Goal: Browse casually

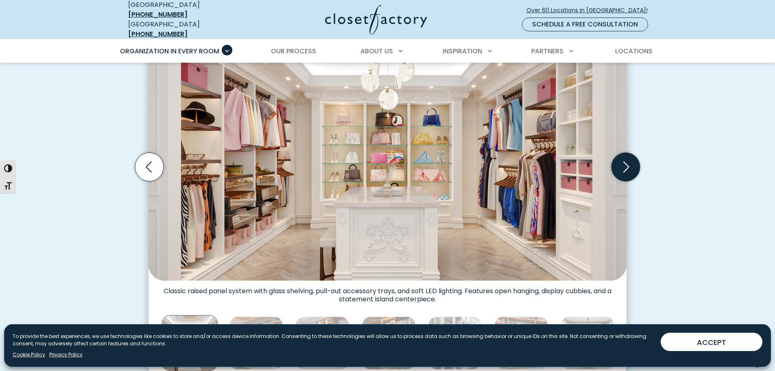
click at [622, 161] on icon "Next slide" at bounding box center [625, 167] width 28 height 28
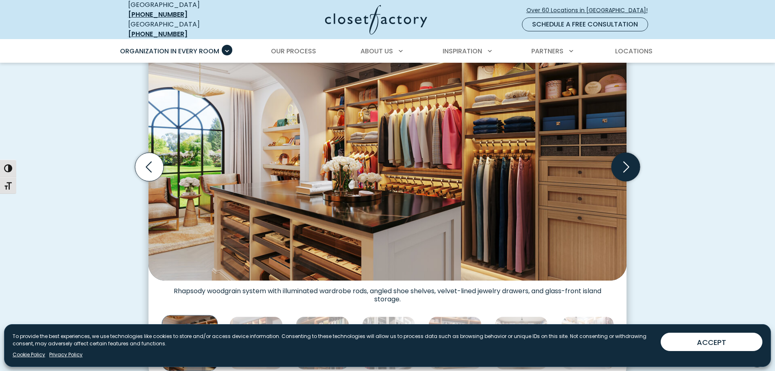
scroll to position [284, 0]
click at [626, 162] on icon "Next slide" at bounding box center [625, 167] width 28 height 28
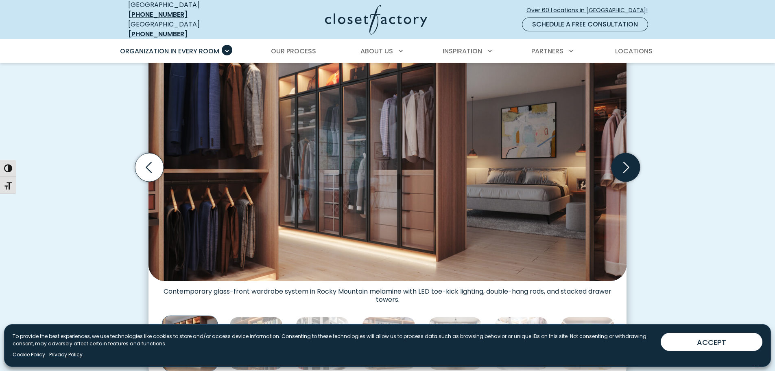
click at [628, 172] on icon "Next slide" at bounding box center [625, 167] width 28 height 28
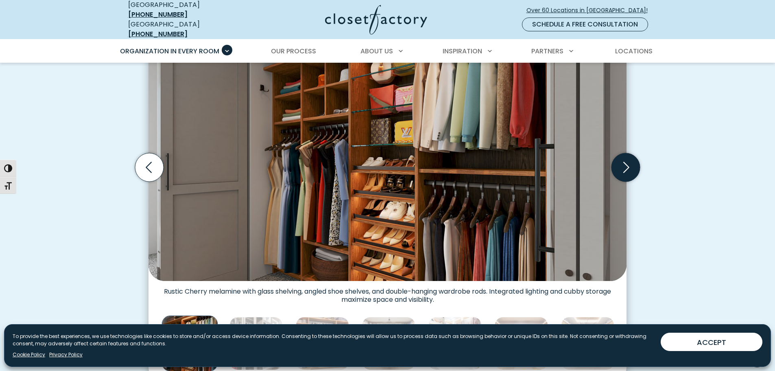
click at [628, 172] on icon "Next slide" at bounding box center [625, 167] width 28 height 28
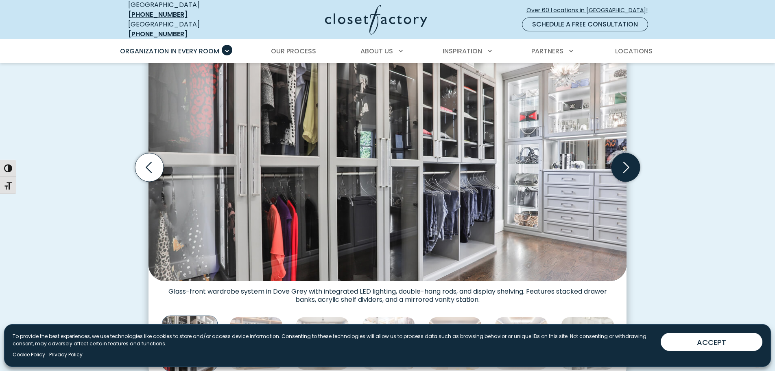
click at [628, 172] on icon "Next slide" at bounding box center [625, 167] width 28 height 28
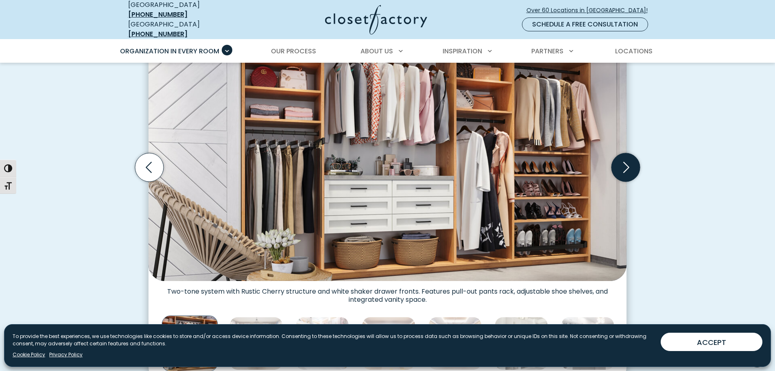
click at [628, 172] on icon "Next slide" at bounding box center [625, 167] width 28 height 28
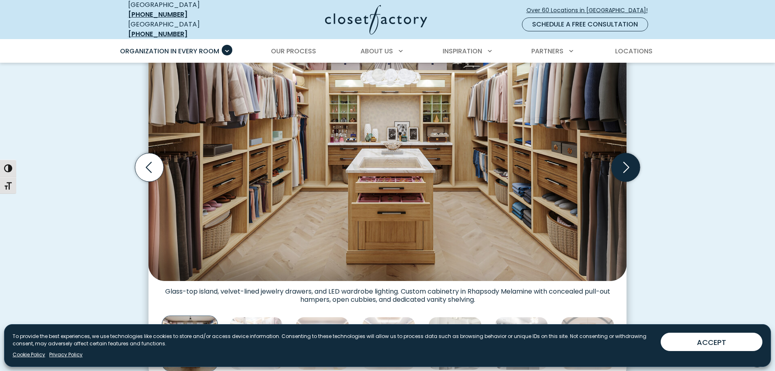
click at [628, 172] on icon "Next slide" at bounding box center [625, 167] width 28 height 28
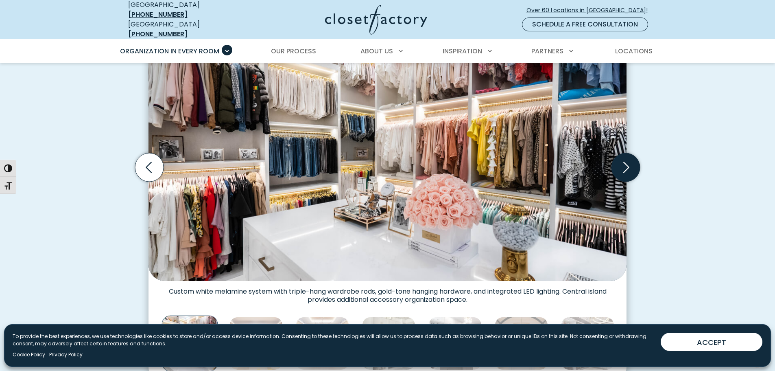
click at [624, 162] on icon "Next slide" at bounding box center [625, 167] width 28 height 28
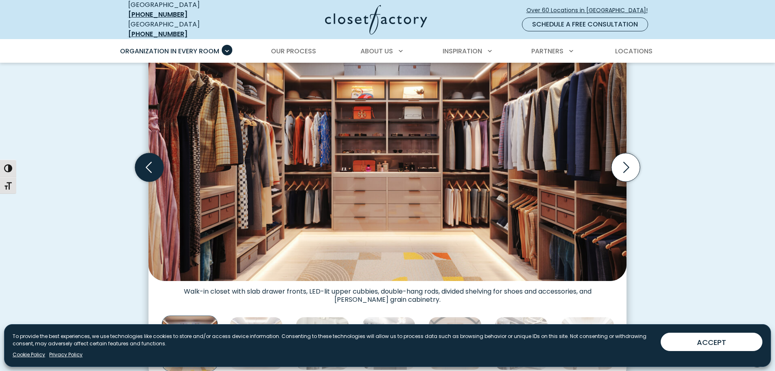
click at [160, 155] on icon "Previous slide" at bounding box center [149, 167] width 28 height 28
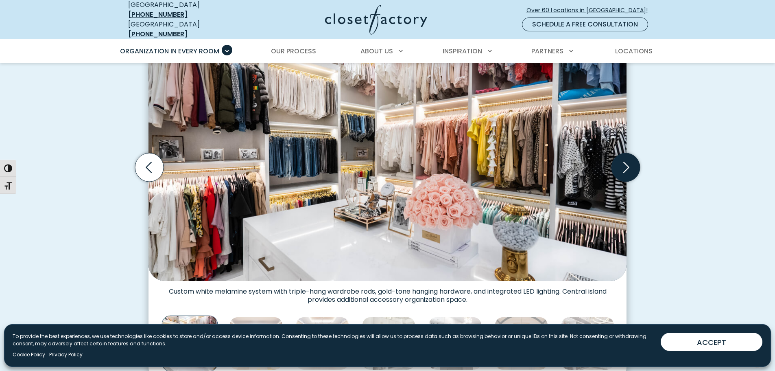
click at [626, 162] on icon "Next slide" at bounding box center [625, 167] width 28 height 28
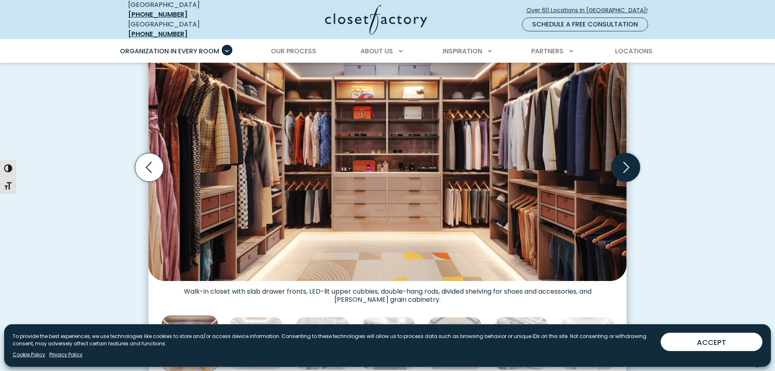
click at [626, 162] on icon "Next slide" at bounding box center [625, 167] width 28 height 28
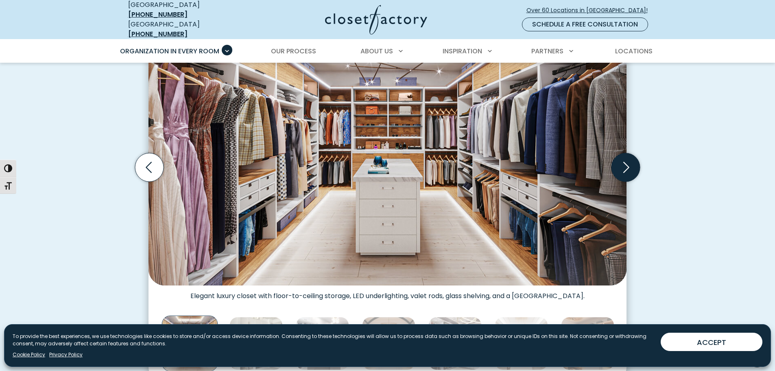
click at [626, 162] on icon "Next slide" at bounding box center [625, 167] width 28 height 28
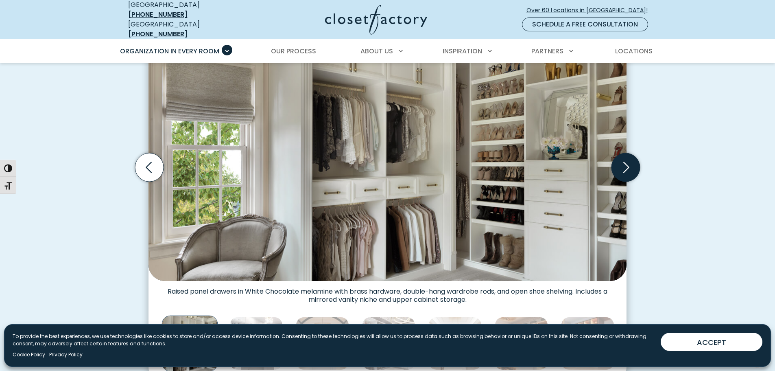
click at [626, 162] on icon "Next slide" at bounding box center [625, 167] width 28 height 28
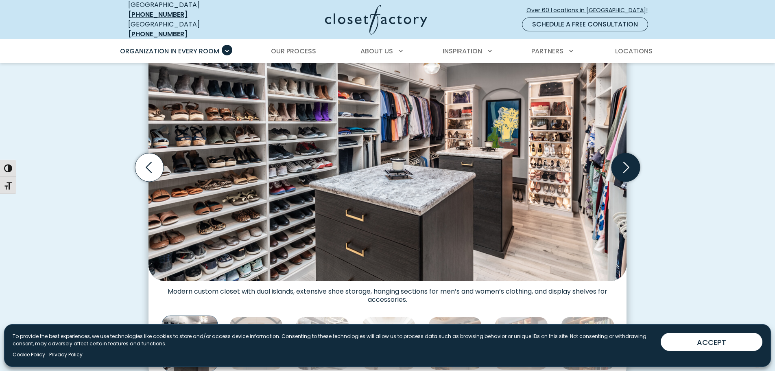
click at [626, 162] on icon "Next slide" at bounding box center [625, 167] width 28 height 28
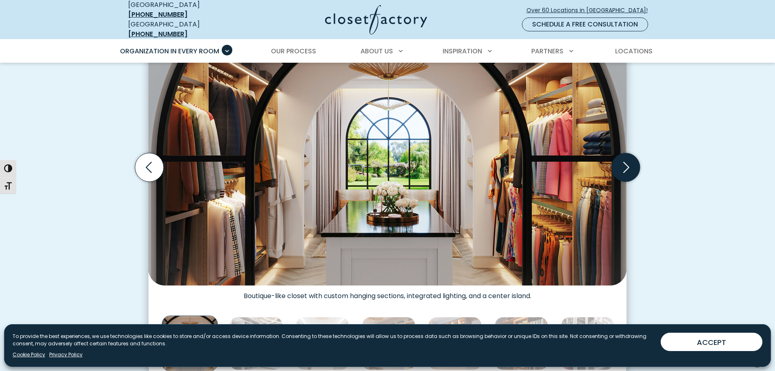
click at [626, 162] on icon "Next slide" at bounding box center [625, 167] width 28 height 28
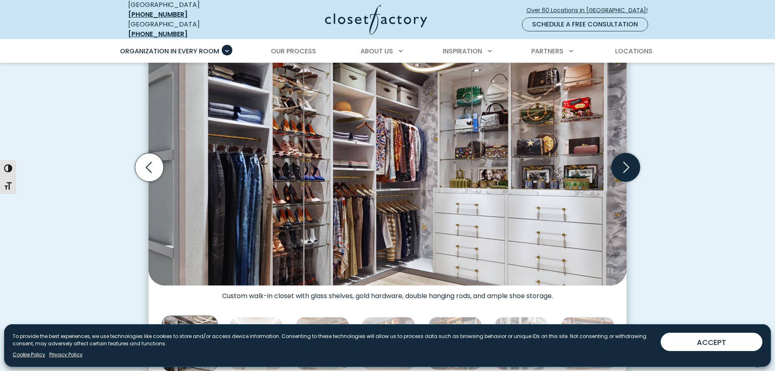
click at [626, 162] on icon "Next slide" at bounding box center [625, 167] width 28 height 28
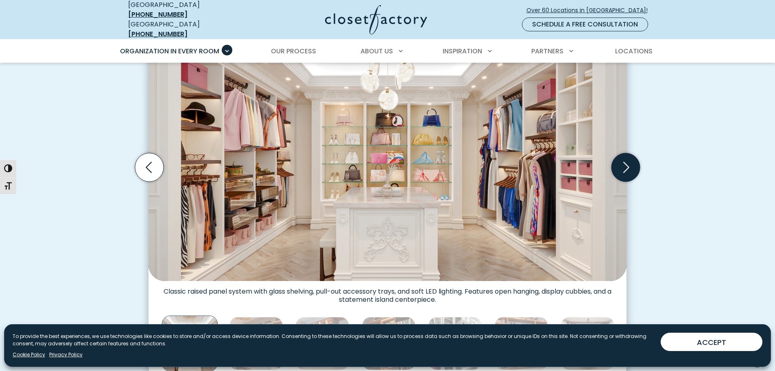
click at [625, 169] on icon "Next slide" at bounding box center [625, 167] width 28 height 28
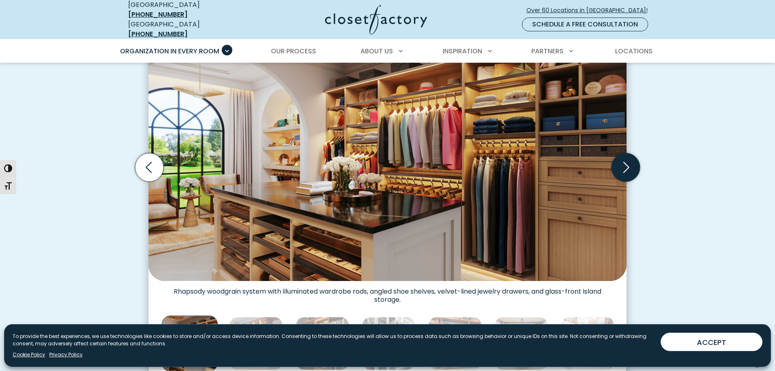
click at [625, 169] on icon "Next slide" at bounding box center [625, 167] width 28 height 28
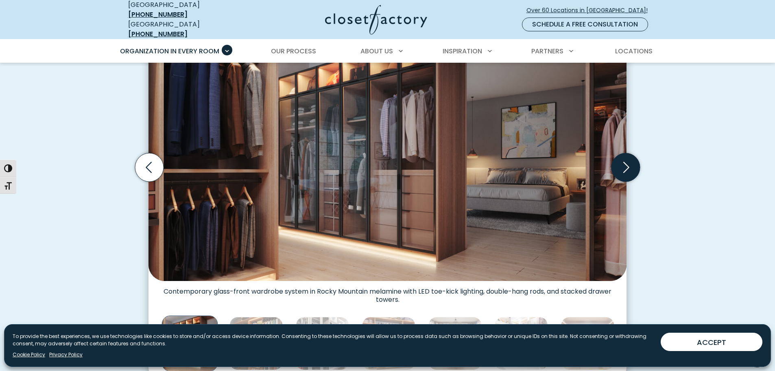
click at [625, 169] on icon "Next slide" at bounding box center [625, 167] width 28 height 28
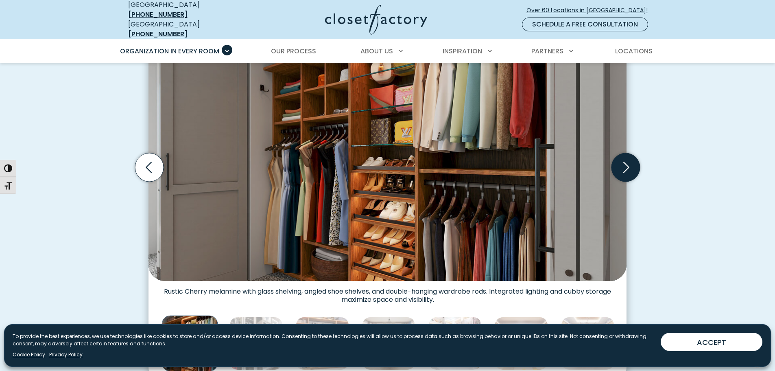
click at [630, 165] on icon "Next slide" at bounding box center [625, 167] width 28 height 28
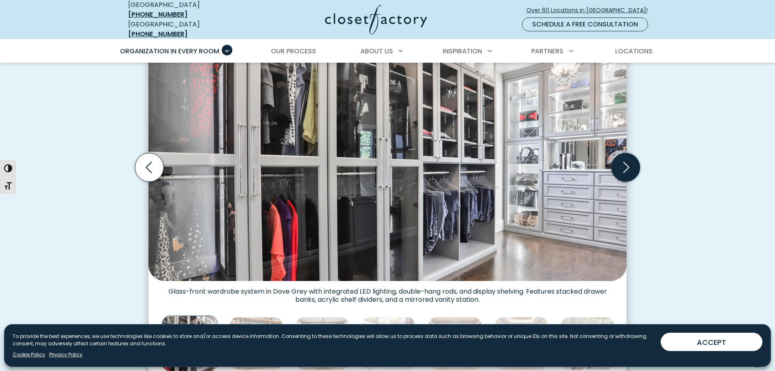
click at [630, 165] on icon "Next slide" at bounding box center [625, 167] width 28 height 28
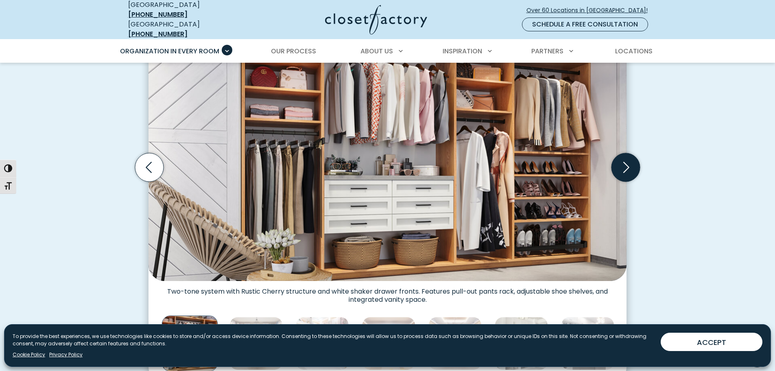
click at [630, 164] on icon "Next slide" at bounding box center [625, 167] width 28 height 28
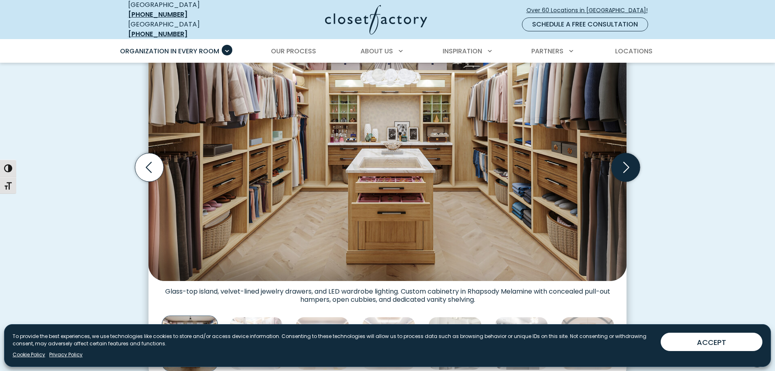
click at [630, 164] on icon "Next slide" at bounding box center [625, 167] width 28 height 28
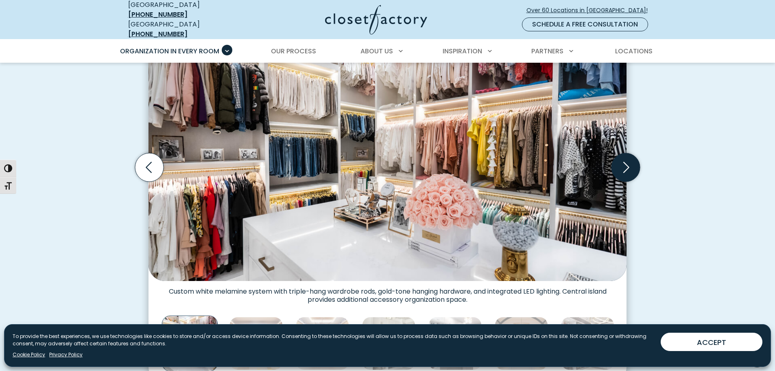
click at [630, 164] on icon "Next slide" at bounding box center [625, 167] width 28 height 28
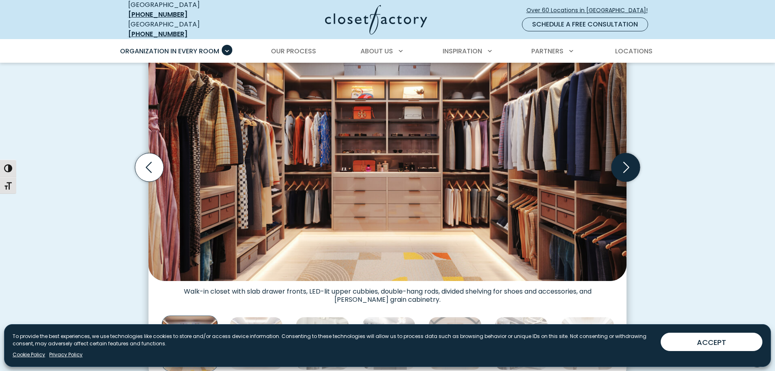
click at [629, 159] on icon "Next slide" at bounding box center [625, 167] width 28 height 28
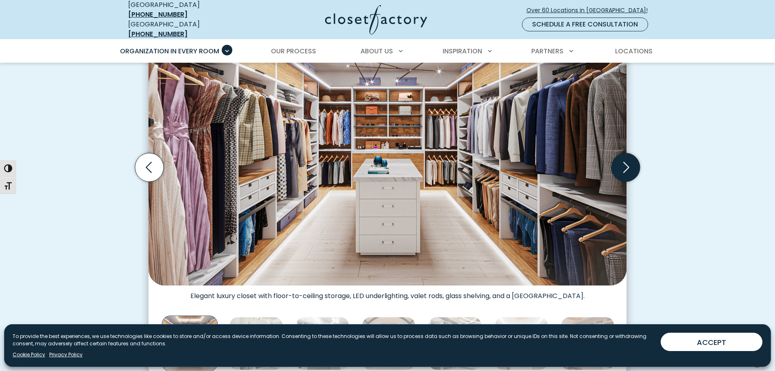
click at [628, 160] on icon "Next slide" at bounding box center [625, 167] width 28 height 28
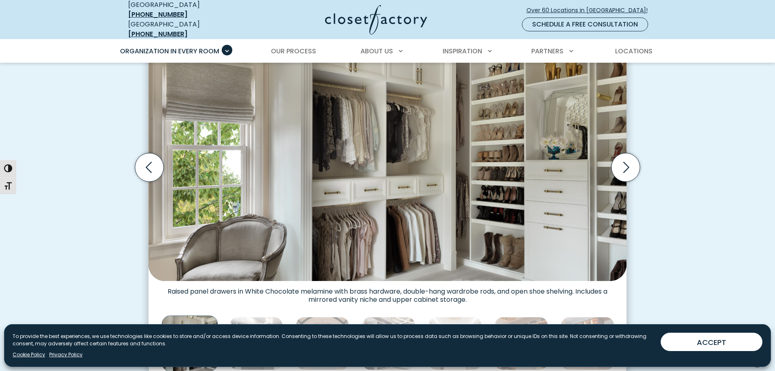
click at [664, 161] on div "Custom Closets for Every Space, Style and Budget Custom walk-in closet with gla…" at bounding box center [387, 178] width 775 height 454
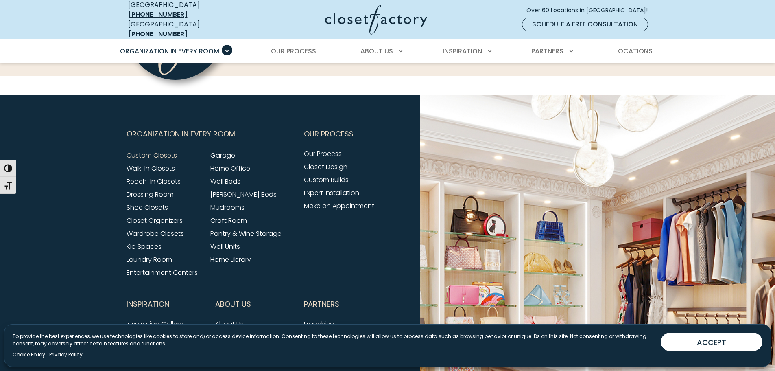
scroll to position [2725, 0]
